Goal: Task Accomplishment & Management: Use online tool/utility

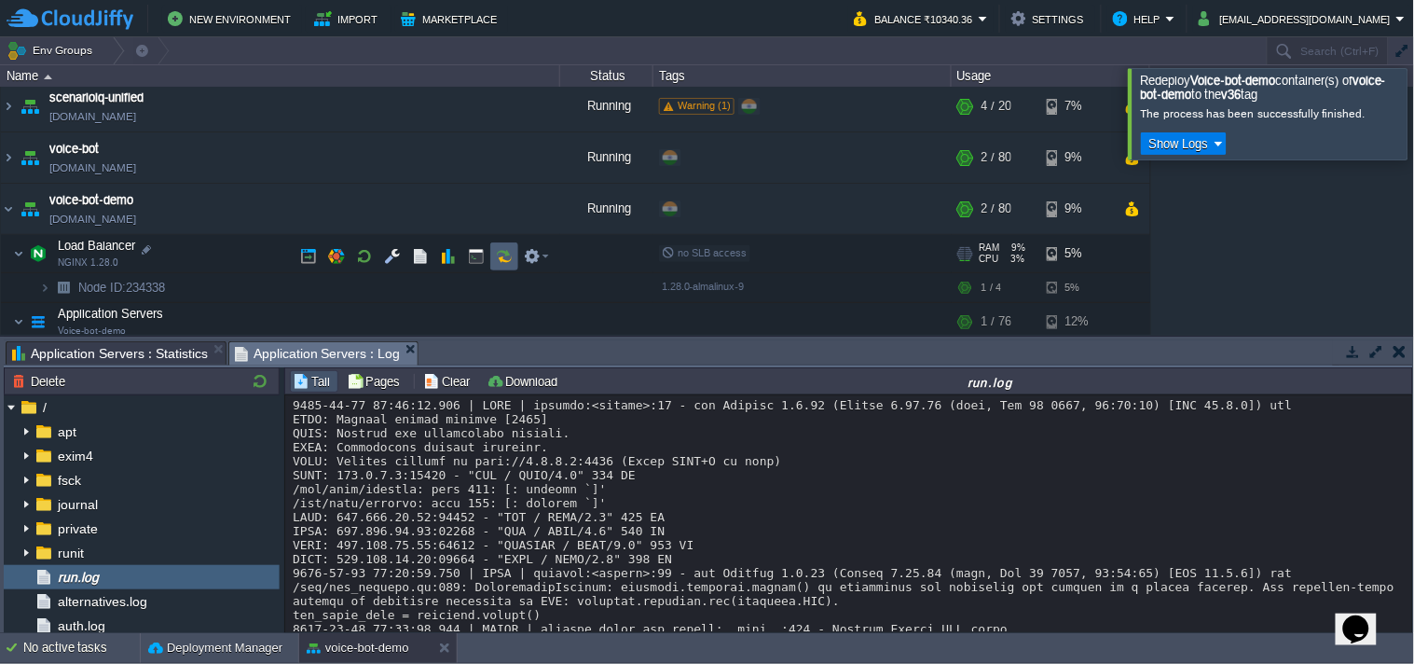
scroll to position [23636, 0]
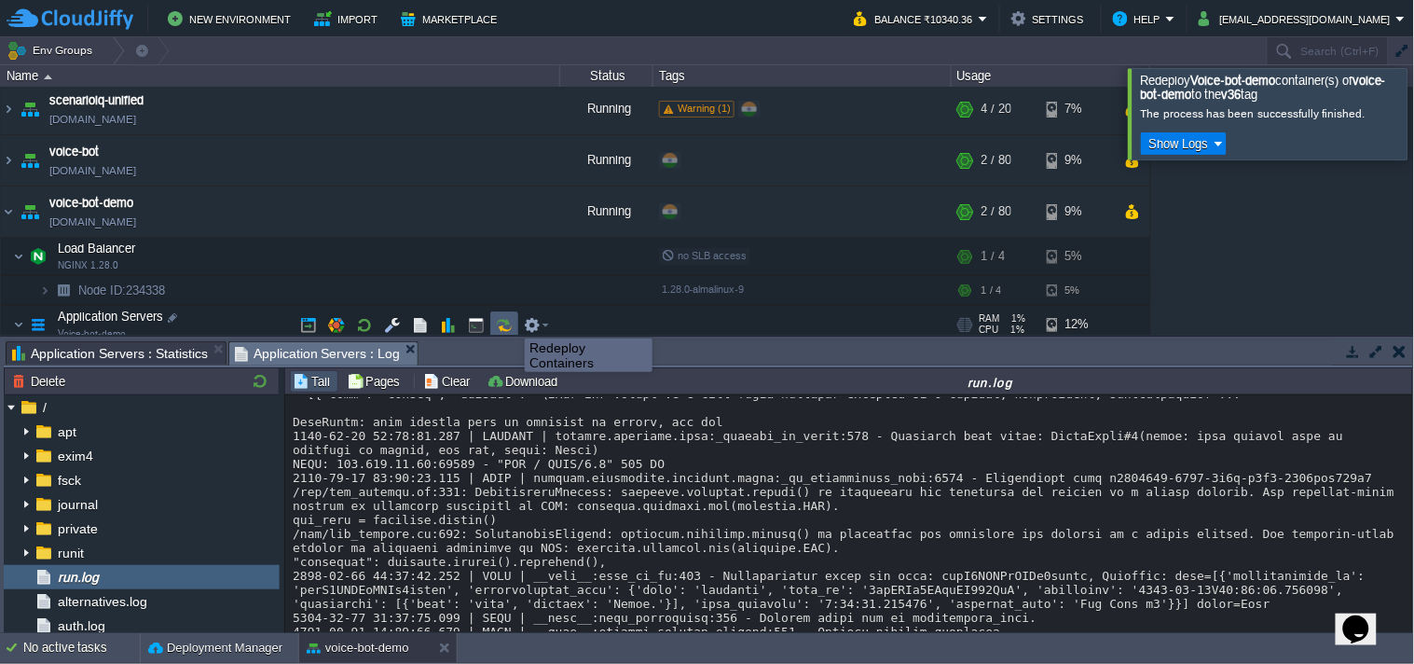
click at [505, 324] on button "button" at bounding box center [504, 325] width 17 height 17
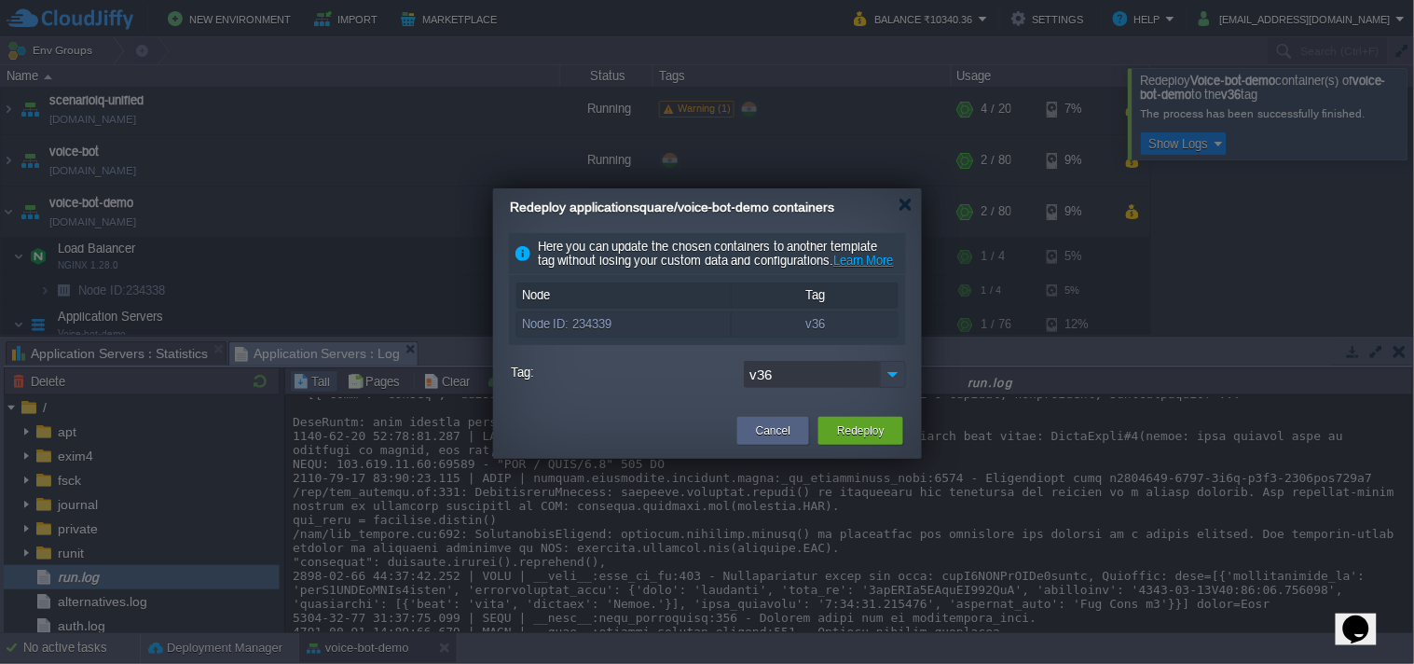
drag, startPoint x: 889, startPoint y: 387, endPoint x: 861, endPoint y: 401, distance: 31.3
click at [890, 387] on img at bounding box center [893, 374] width 26 height 27
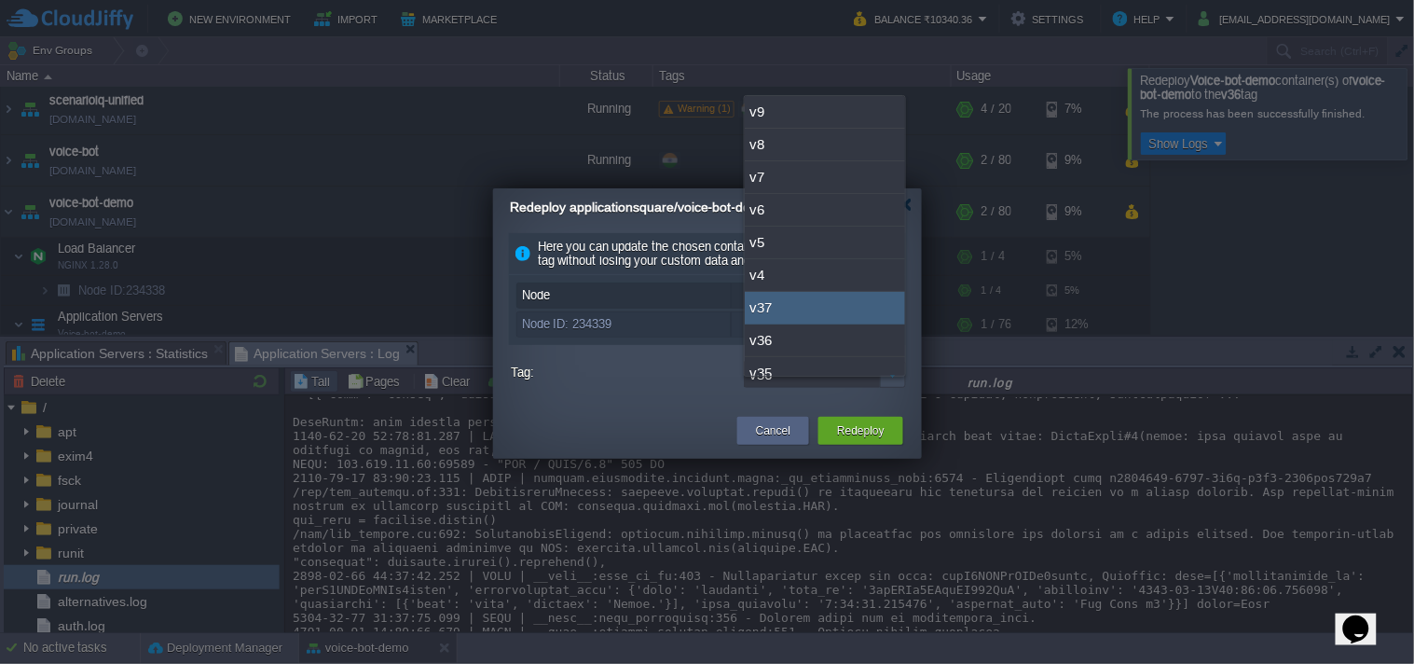
click at [832, 311] on div "v37" at bounding box center [825, 308] width 160 height 33
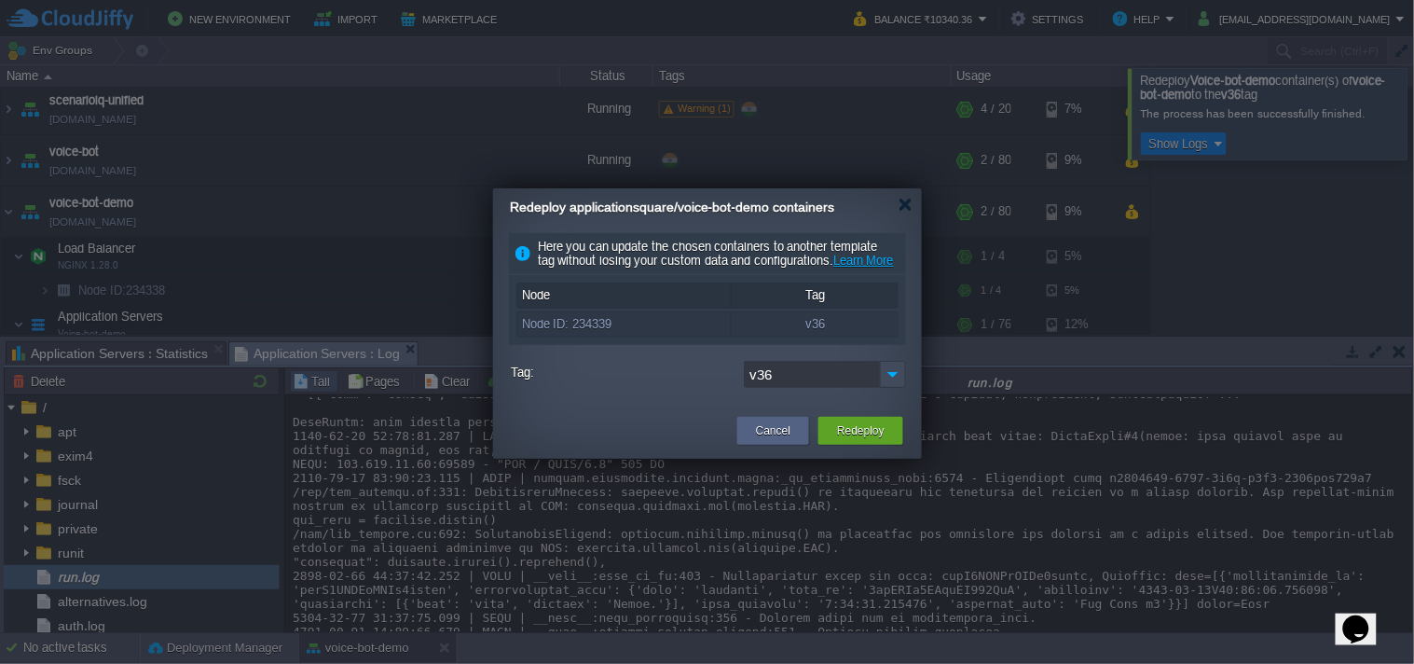
type input "v37"
click at [852, 440] on button "Redeploy" at bounding box center [861, 430] width 48 height 19
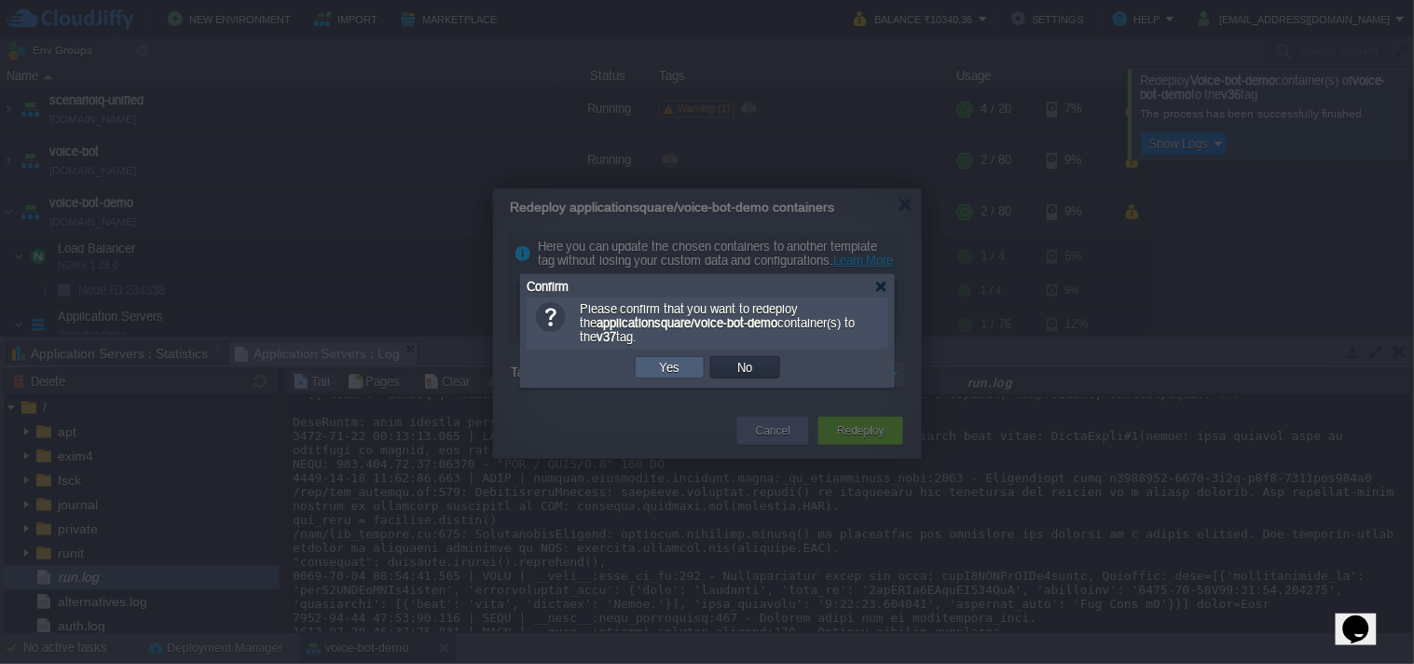
click at [687, 369] on td "Yes" at bounding box center [670, 367] width 70 height 22
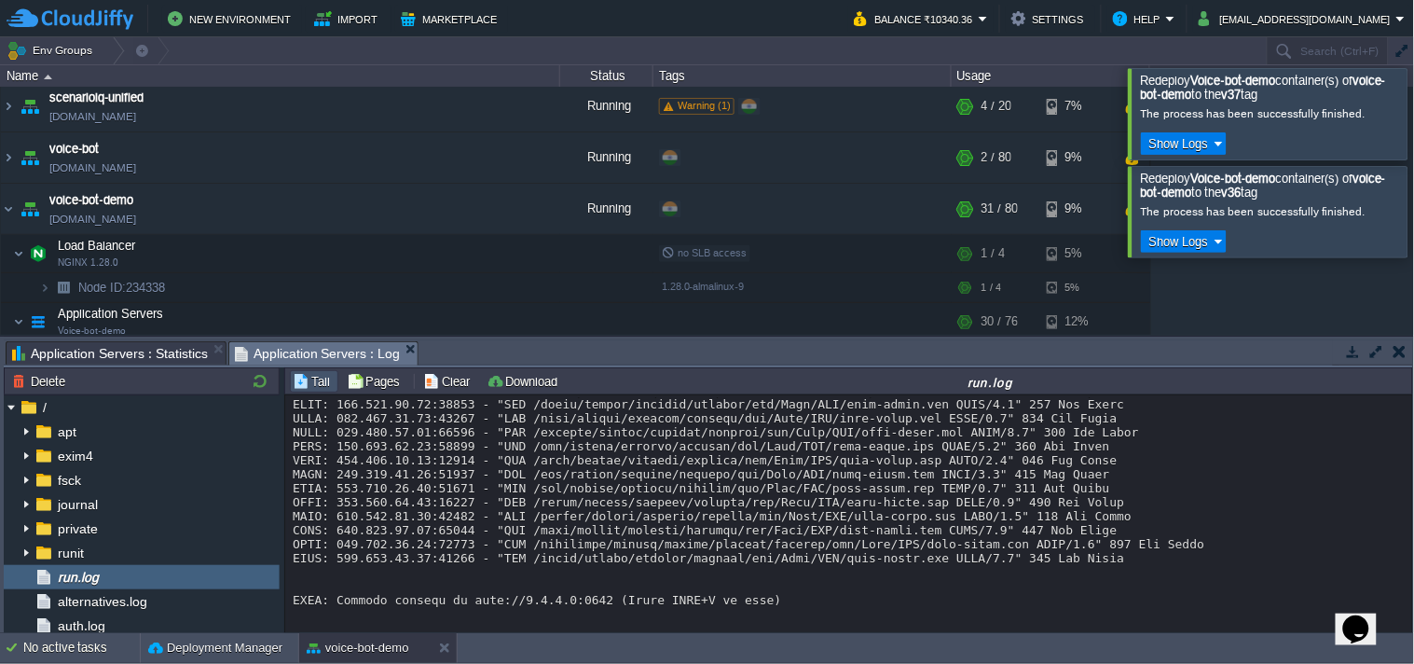
scroll to position [31176, 0]
click at [136, 219] on link "[DOMAIN_NAME]" at bounding box center [92, 221] width 87 height 19
click at [136, 222] on link "[DOMAIN_NAME]" at bounding box center [92, 221] width 87 height 19
click at [125, 222] on link "[DOMAIN_NAME]" at bounding box center [92, 221] width 87 height 19
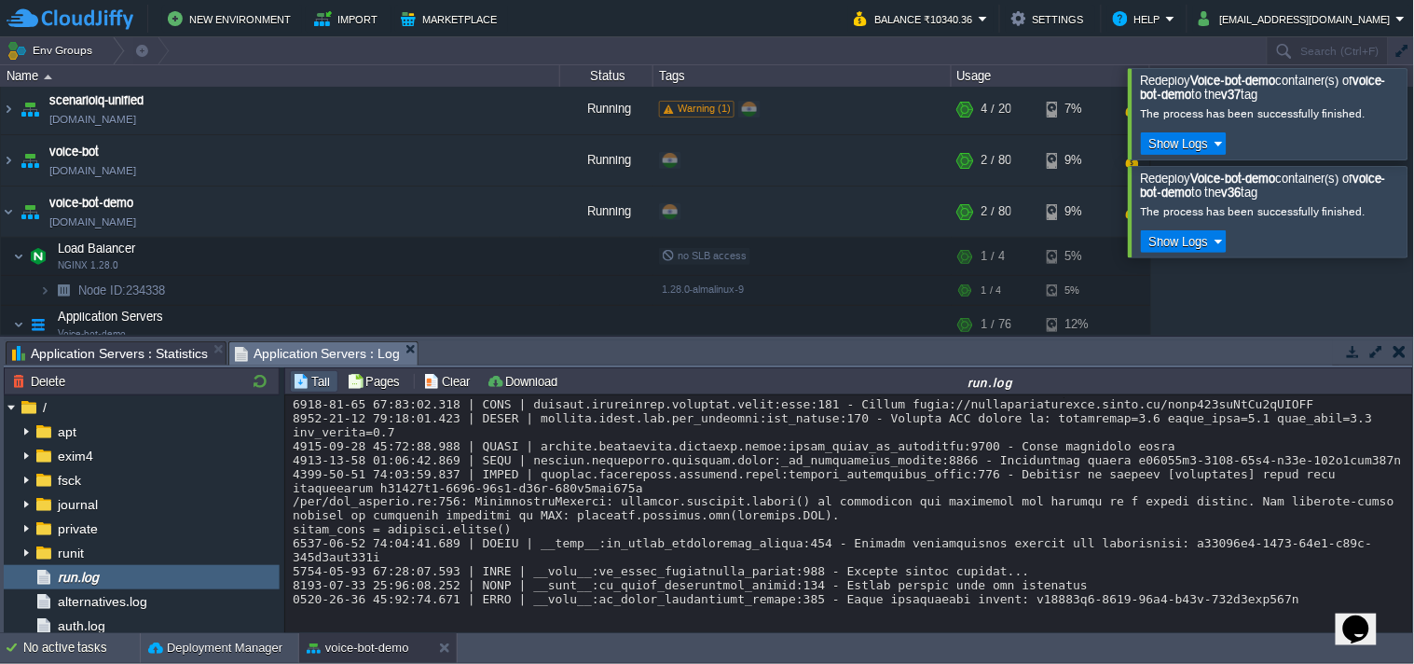
scroll to position [31959, 0]
click at [136, 224] on link "[DOMAIN_NAME]" at bounding box center [92, 221] width 87 height 19
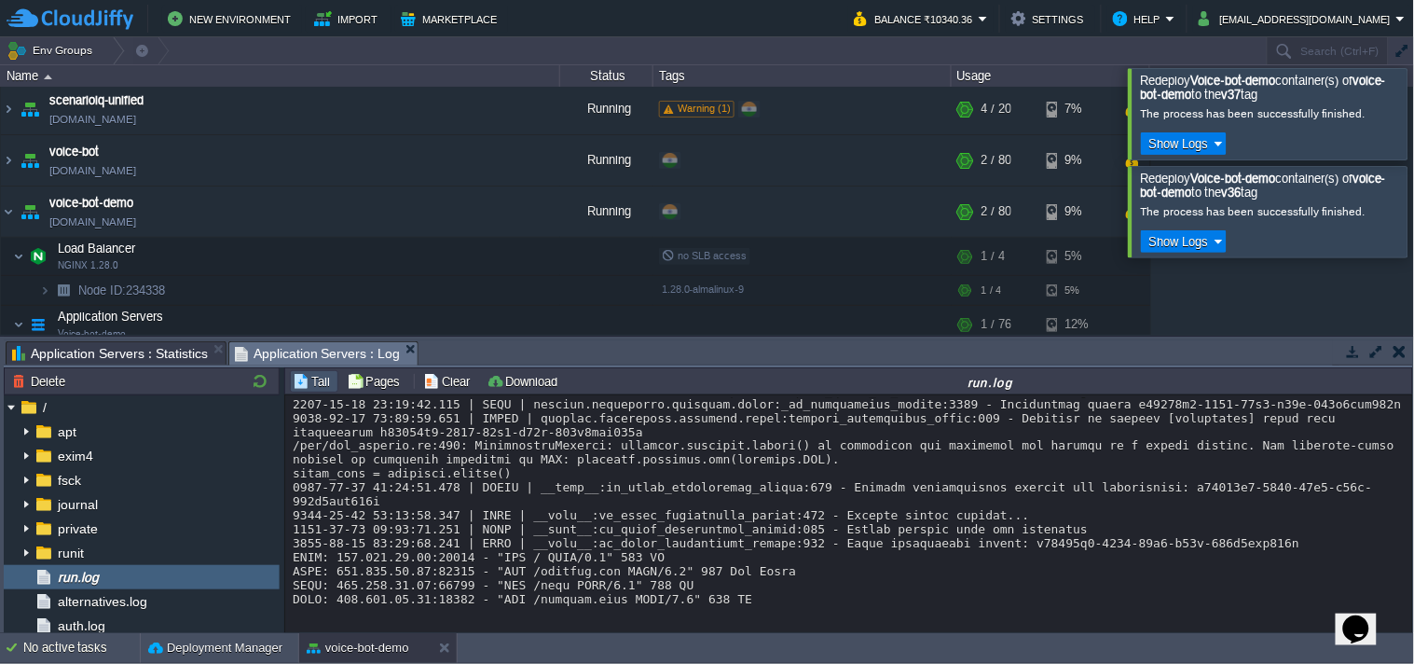
scroll to position [32016, 0]
